Goal: Task Accomplishment & Management: Use online tool/utility

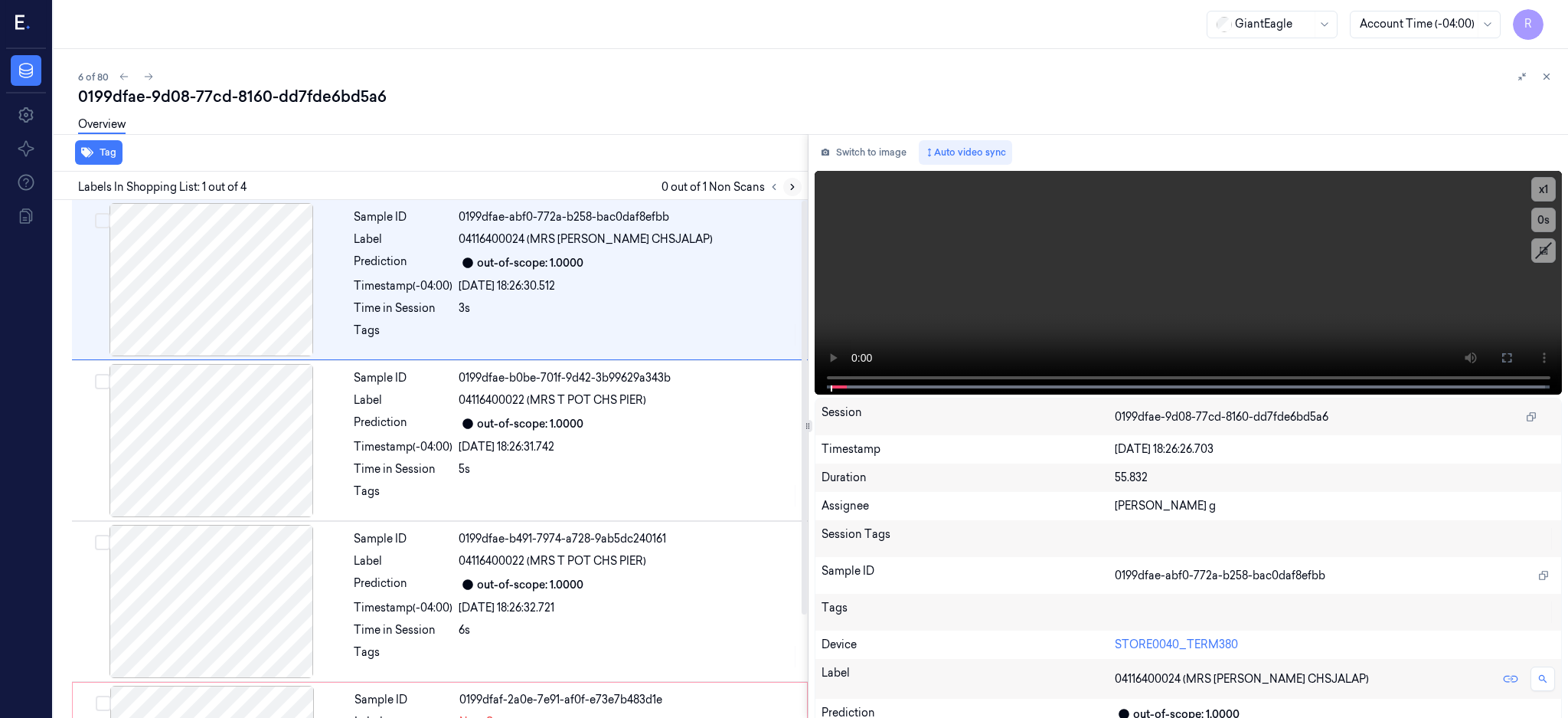
click at [798, 187] on icon at bounding box center [792, 187] width 11 height 11
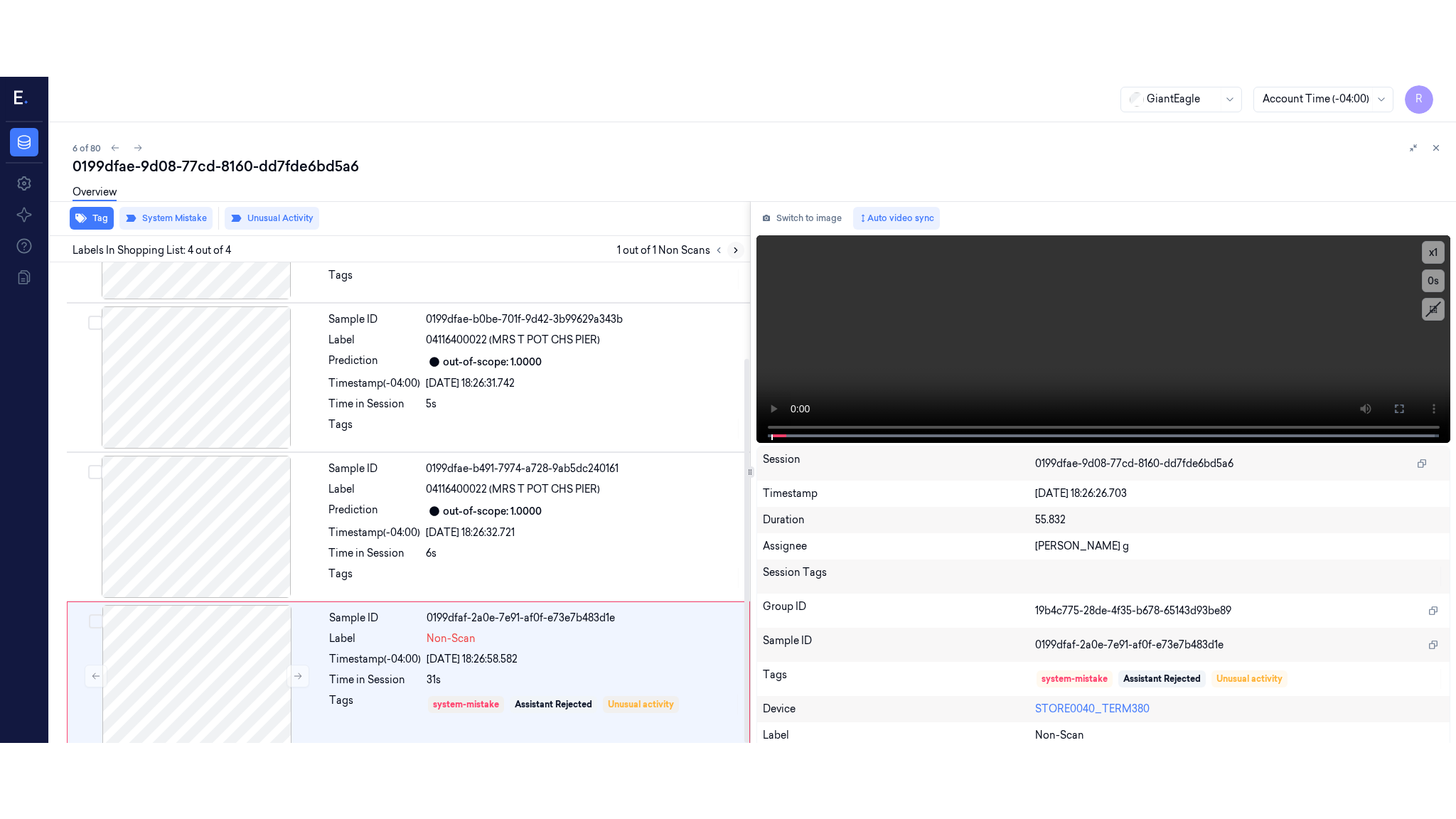
scroll to position [120, 0]
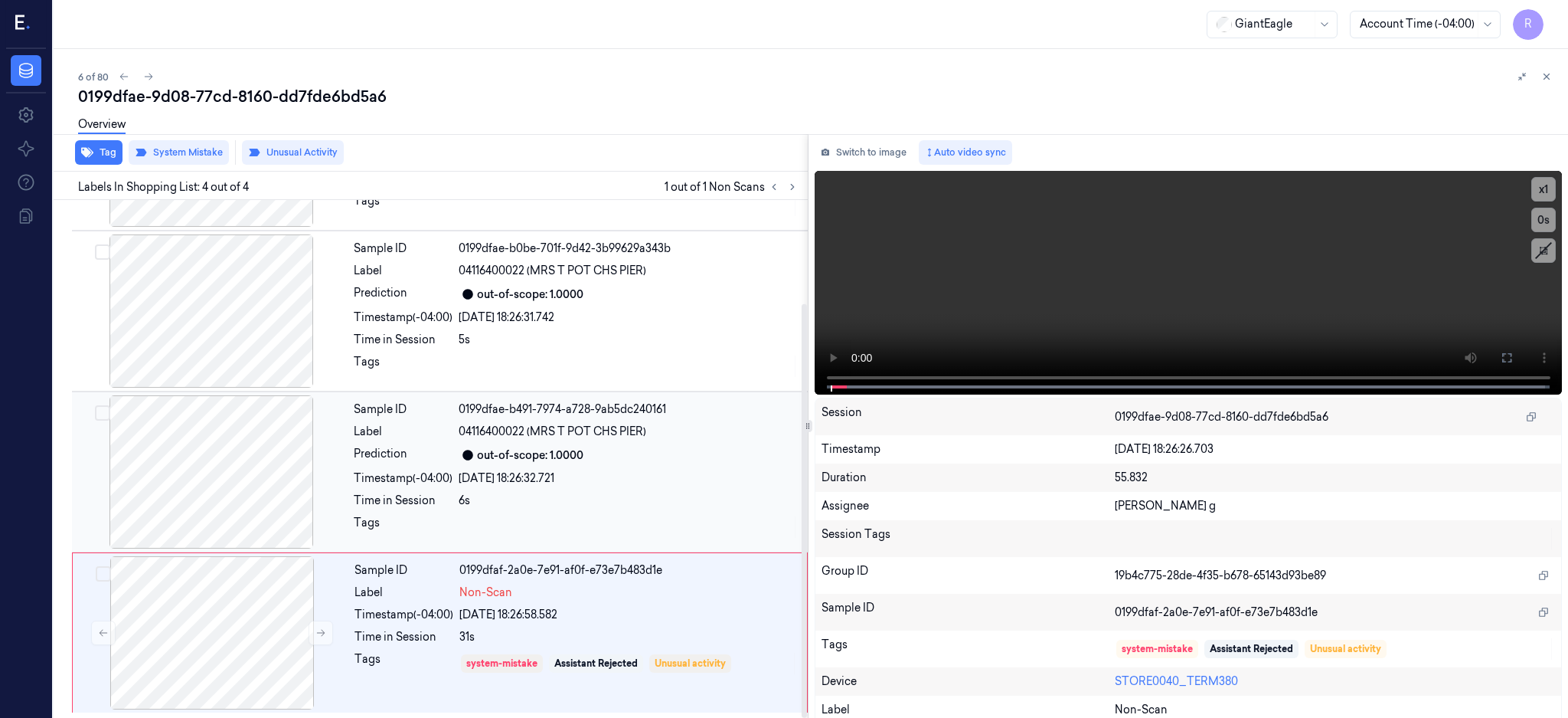
click at [222, 486] on div at bounding box center [211, 472] width 273 height 153
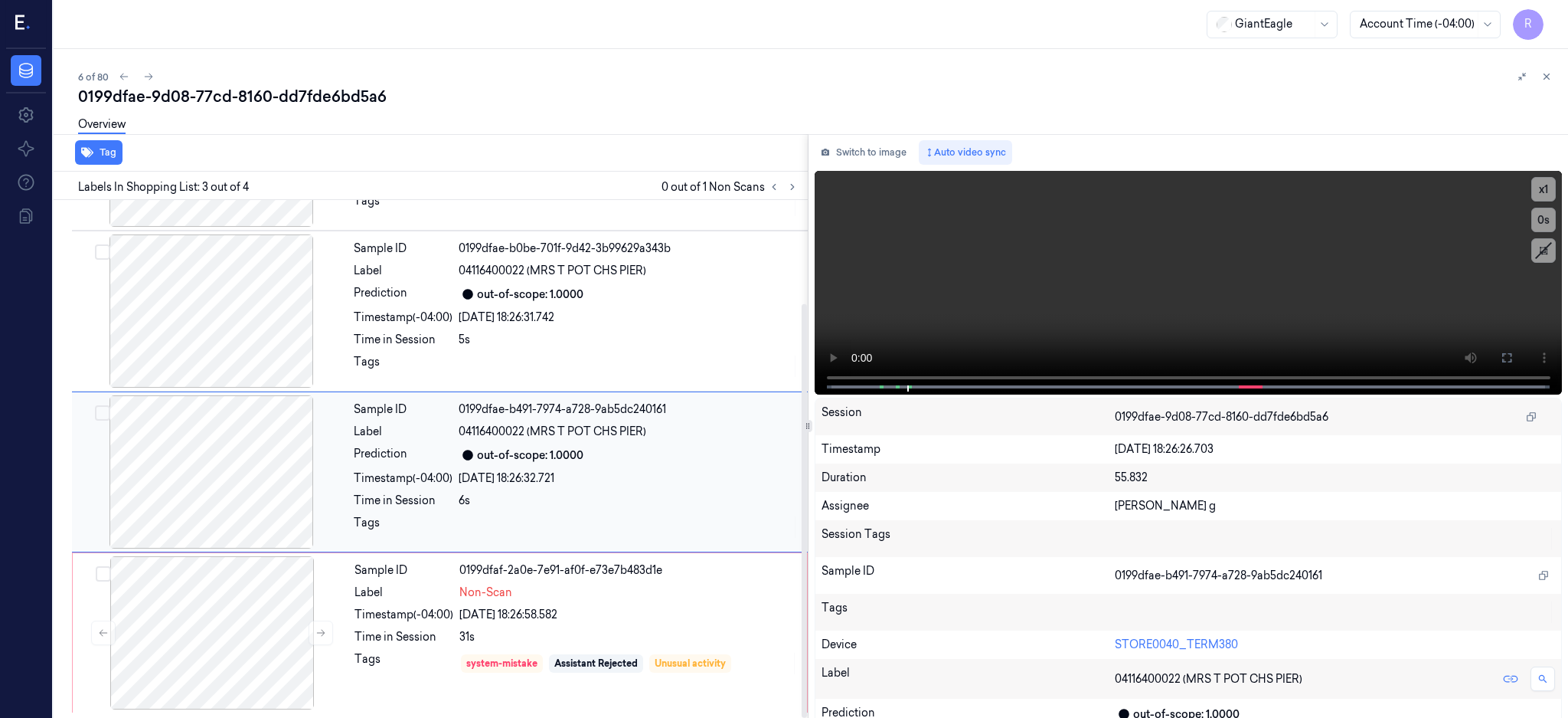
click at [171, 465] on div at bounding box center [211, 472] width 273 height 153
click at [1512, 353] on icon at bounding box center [1506, 357] width 9 height 9
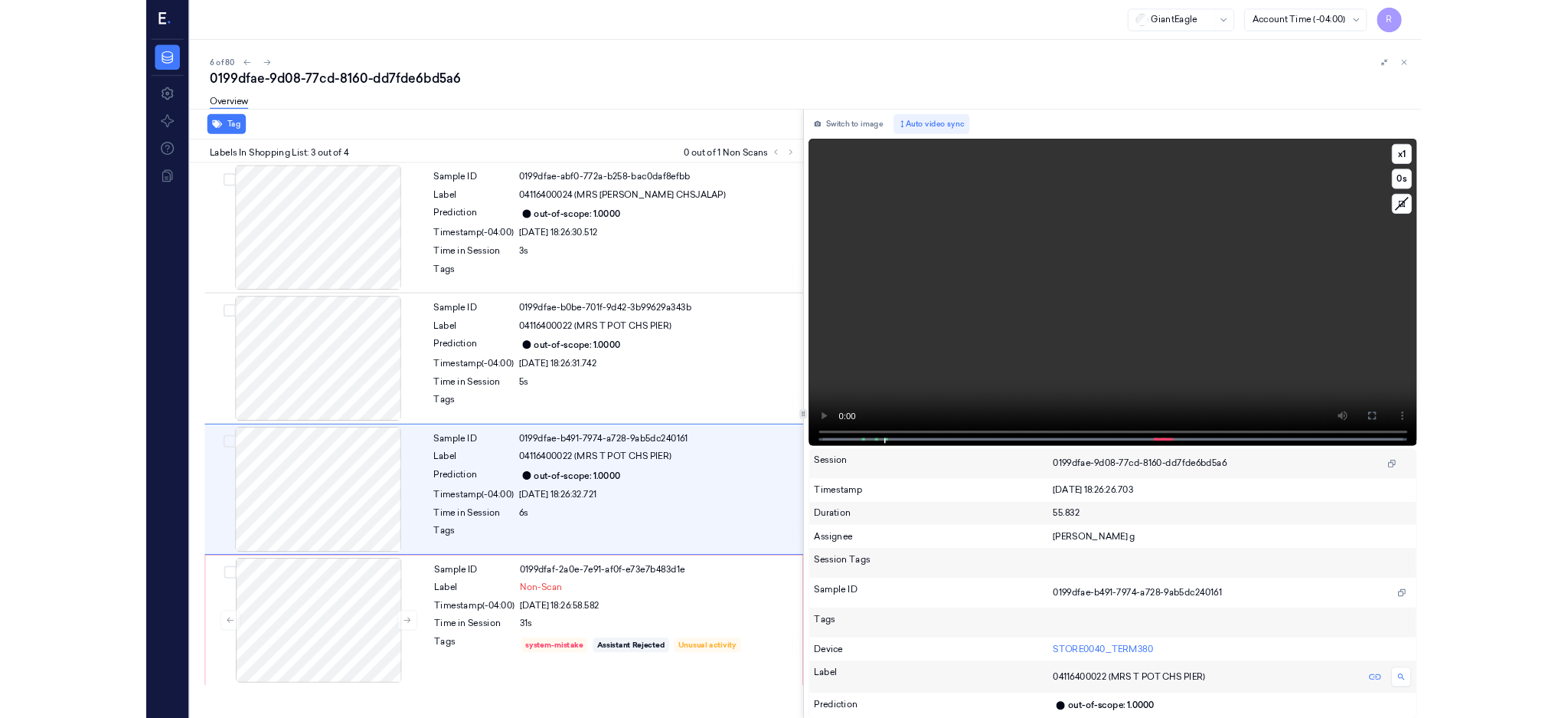
scroll to position [0, 0]
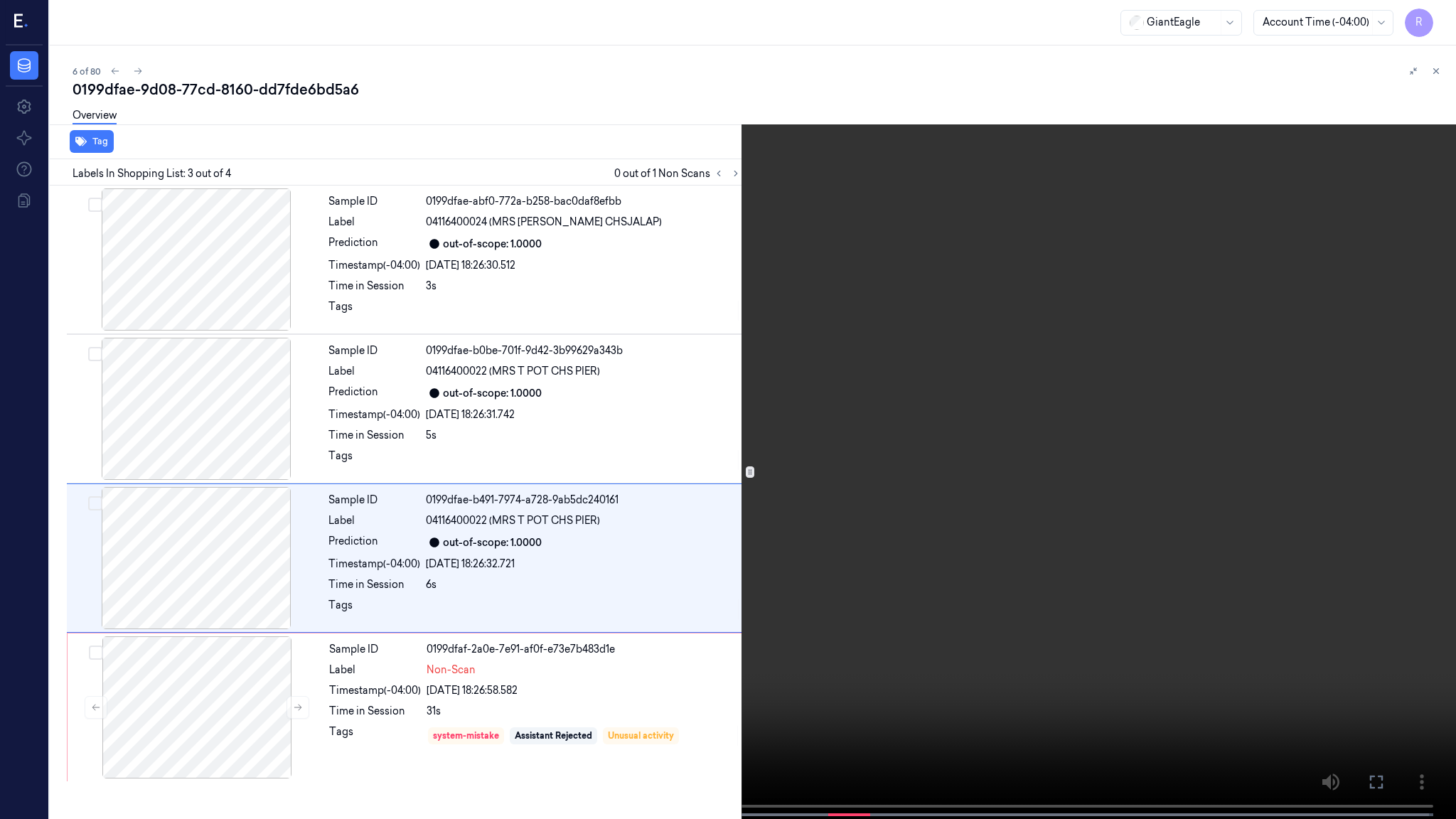
click at [695, 383] on video at bounding box center [728, 411] width 1456 height 822
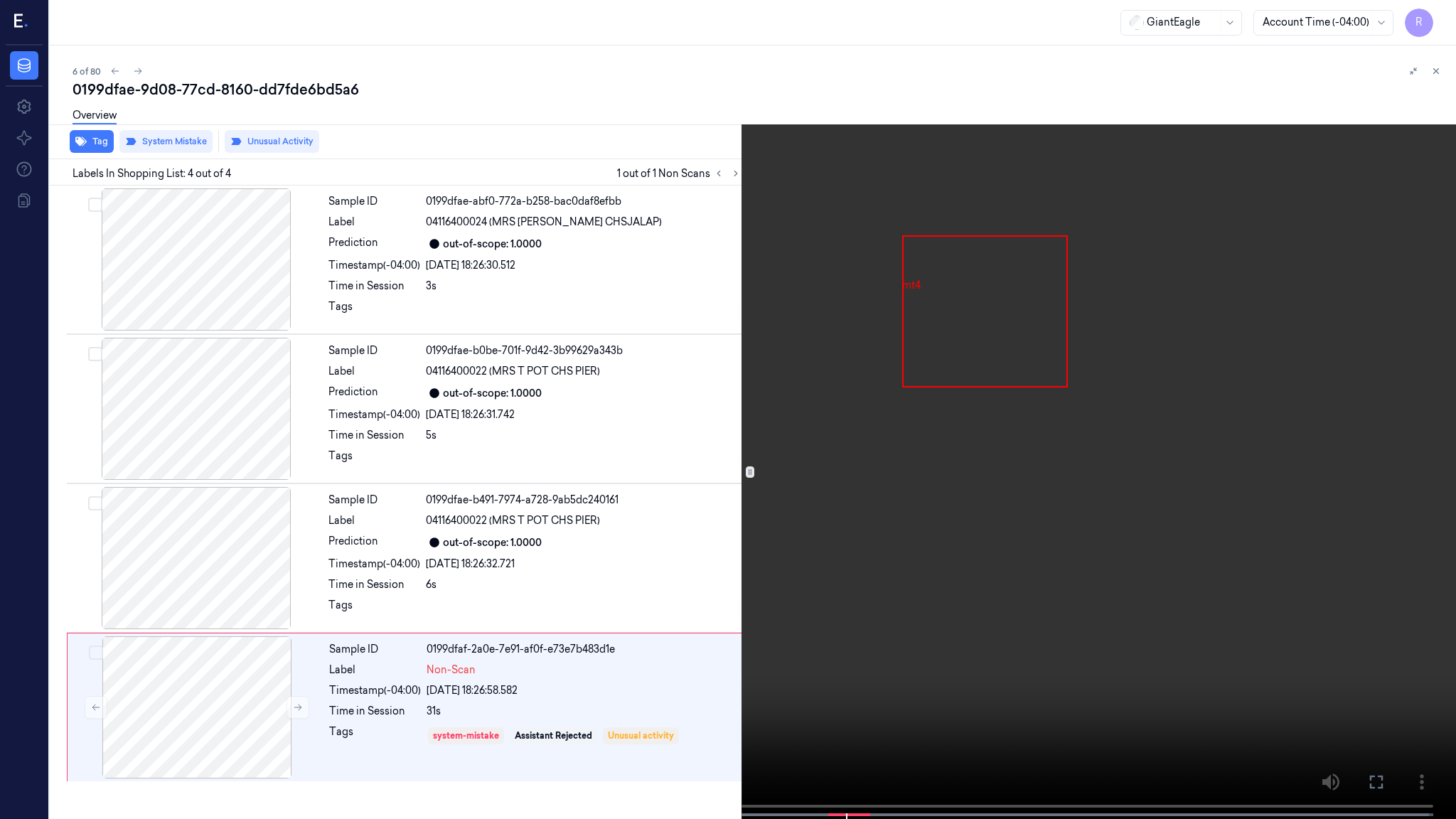
click at [489, 415] on video at bounding box center [728, 411] width 1456 height 822
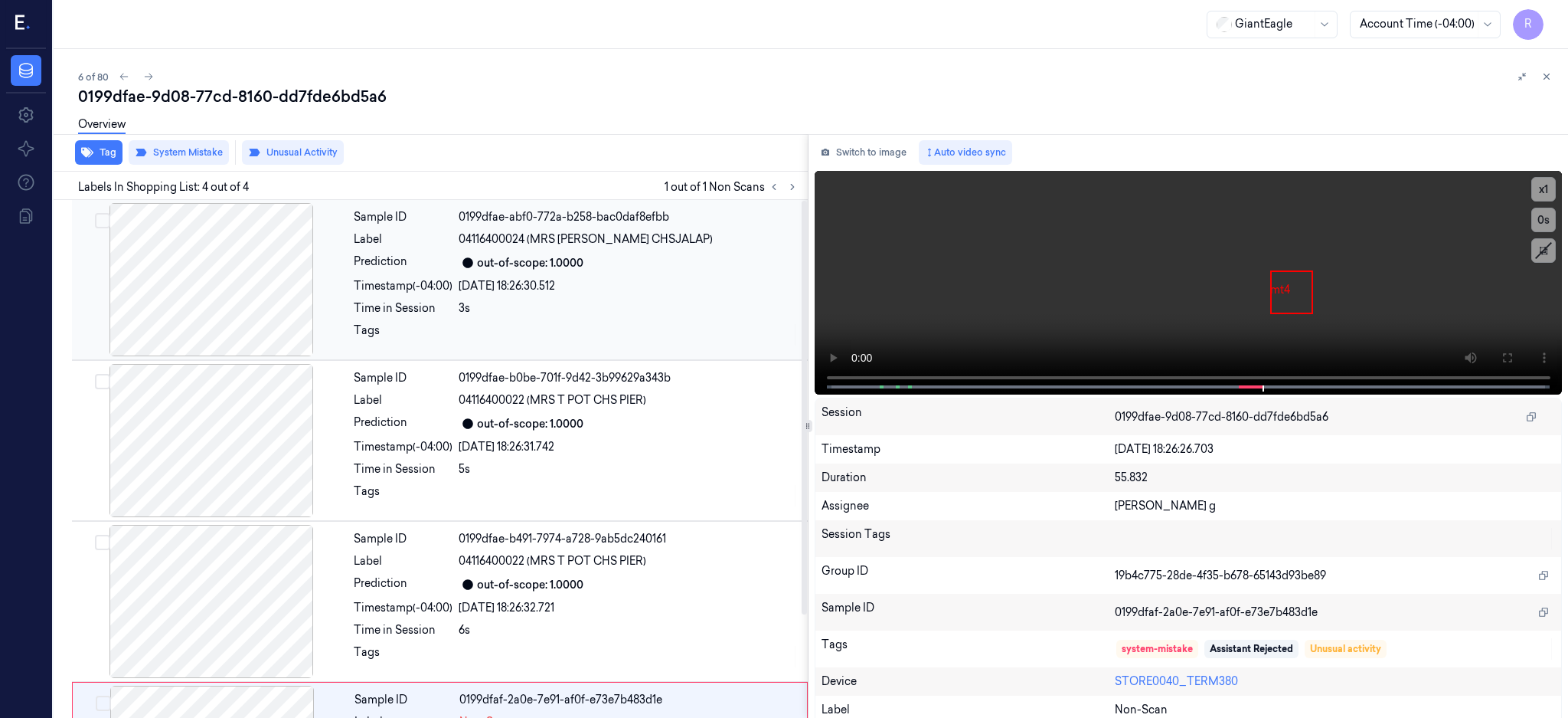
click at [198, 287] on div at bounding box center [211, 280] width 273 height 153
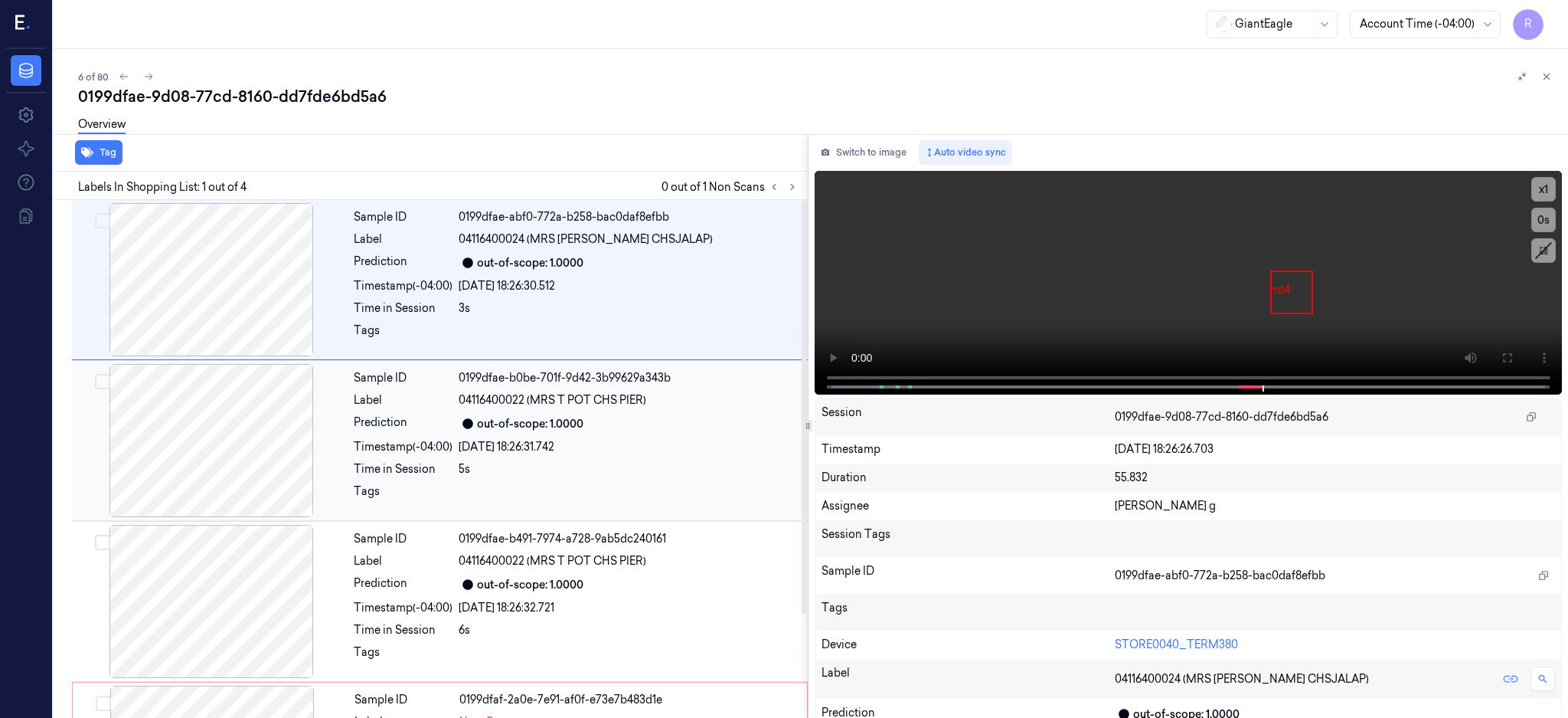
click at [213, 423] on div at bounding box center [211, 441] width 273 height 153
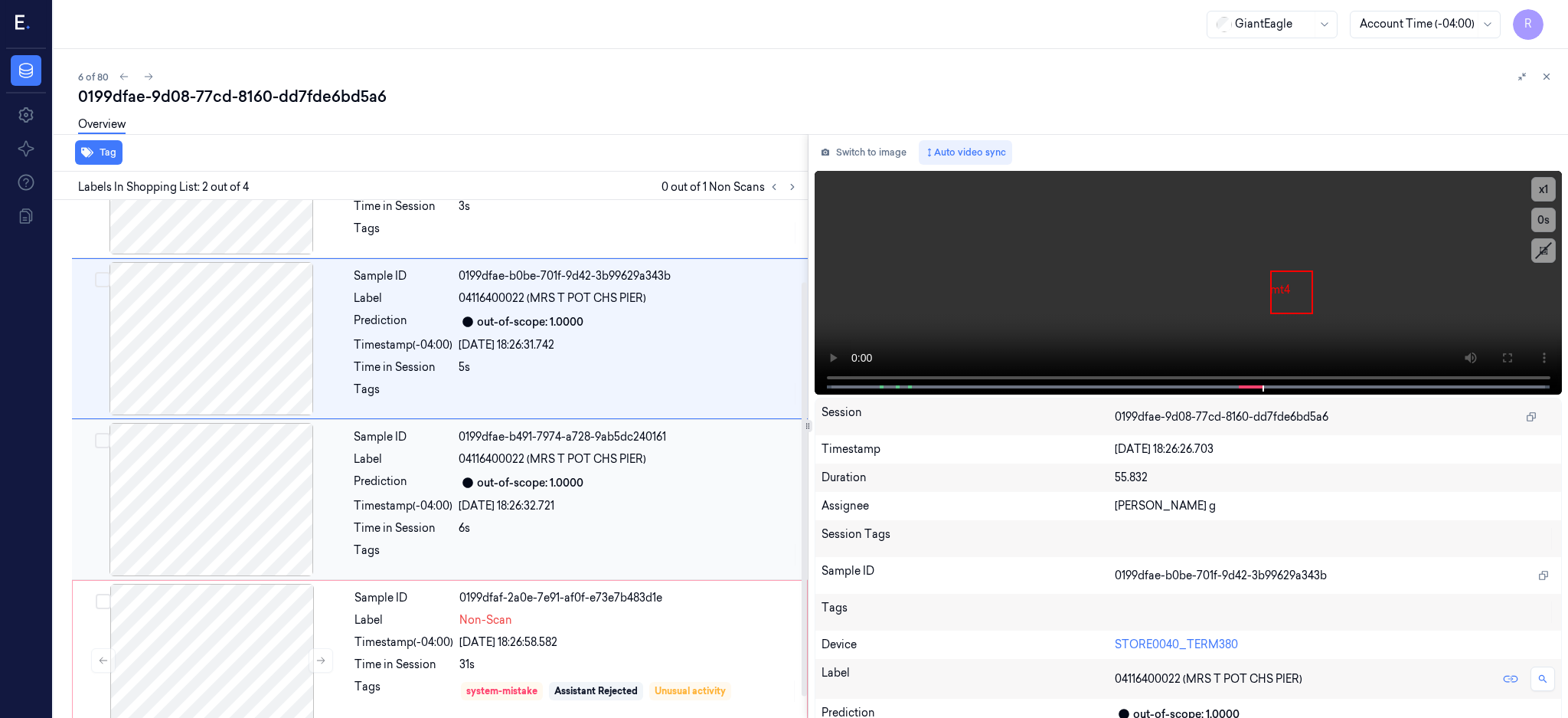
click at [216, 486] on div at bounding box center [211, 500] width 273 height 153
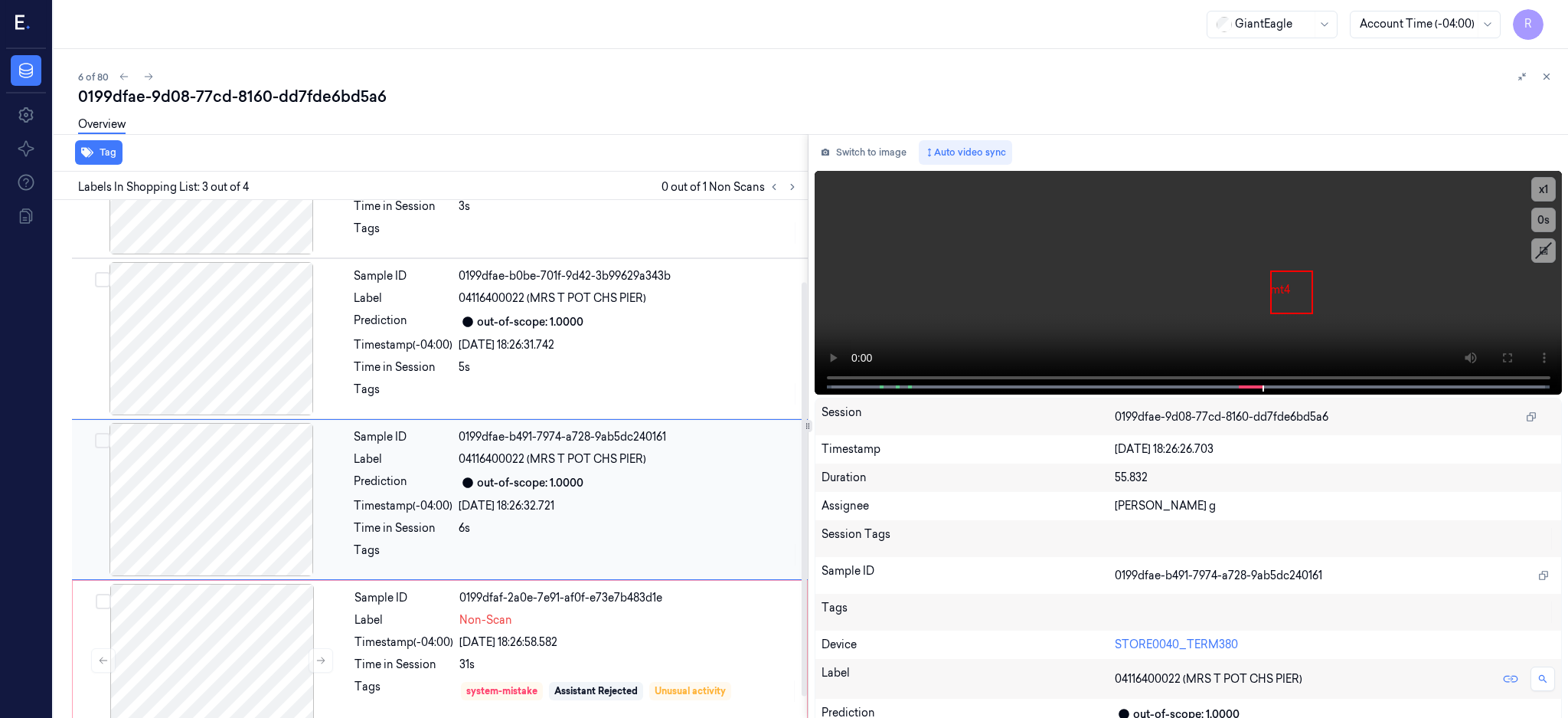
scroll to position [129, 0]
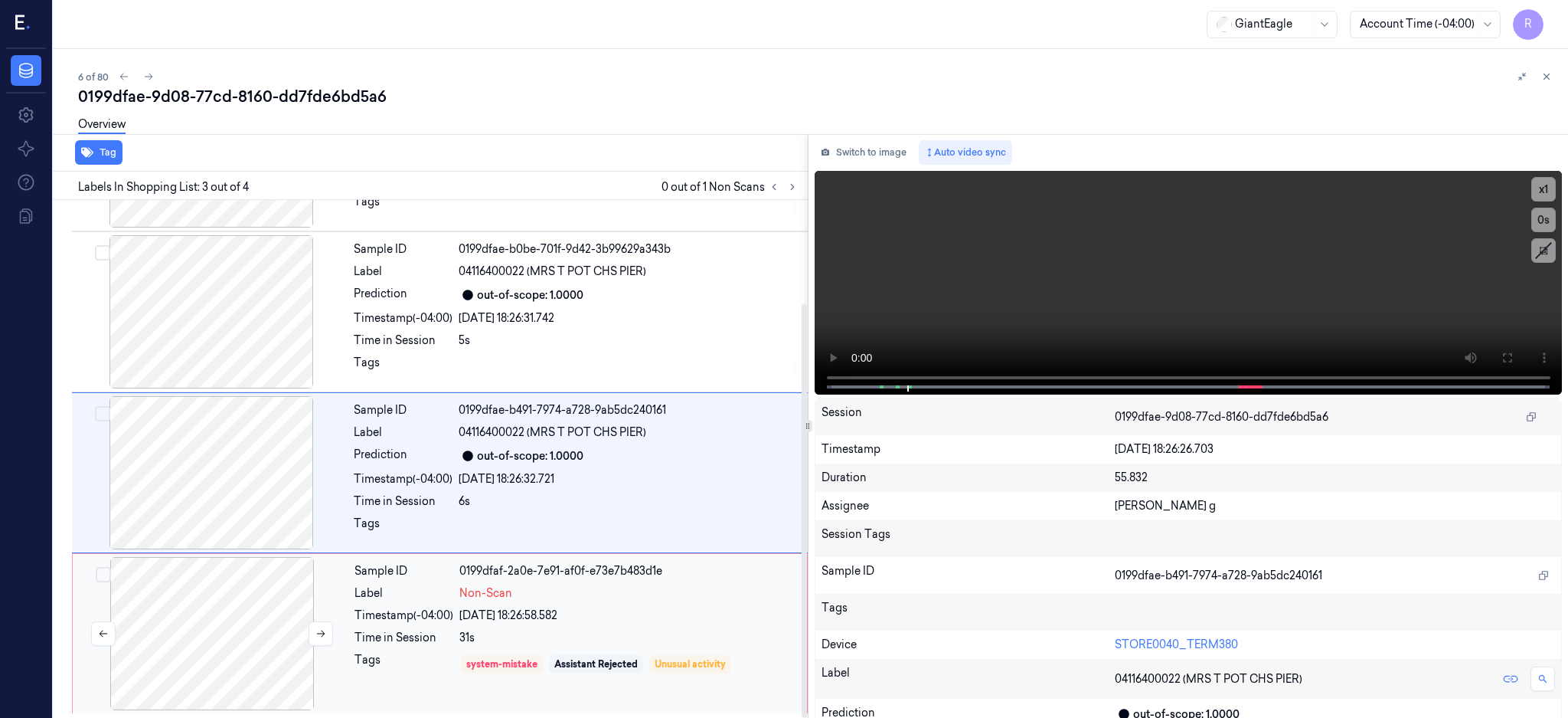
click at [216, 626] on div at bounding box center [212, 634] width 273 height 153
